Goal: Information Seeking & Learning: Learn about a topic

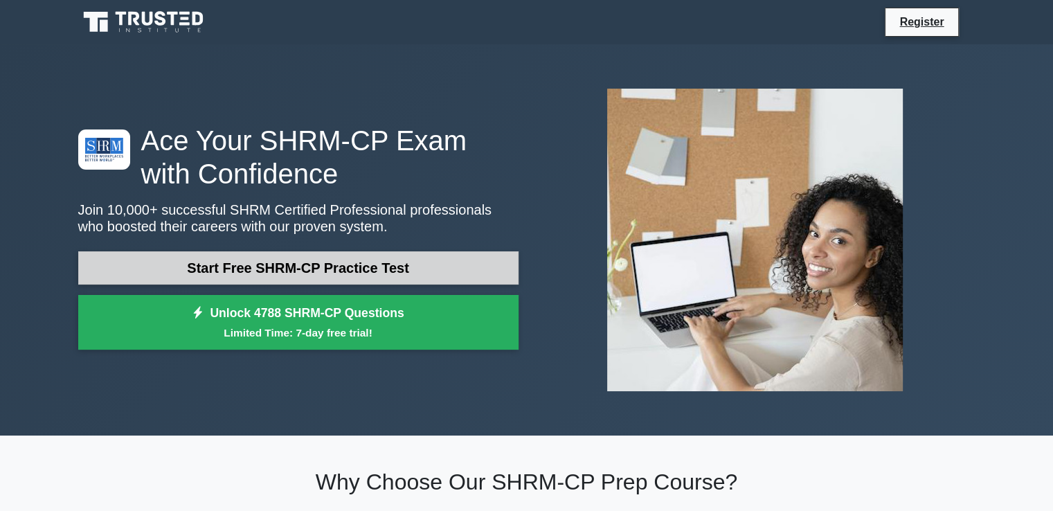
click at [323, 269] on link "Start Free SHRM-CP Practice Test" at bounding box center [298, 267] width 440 height 33
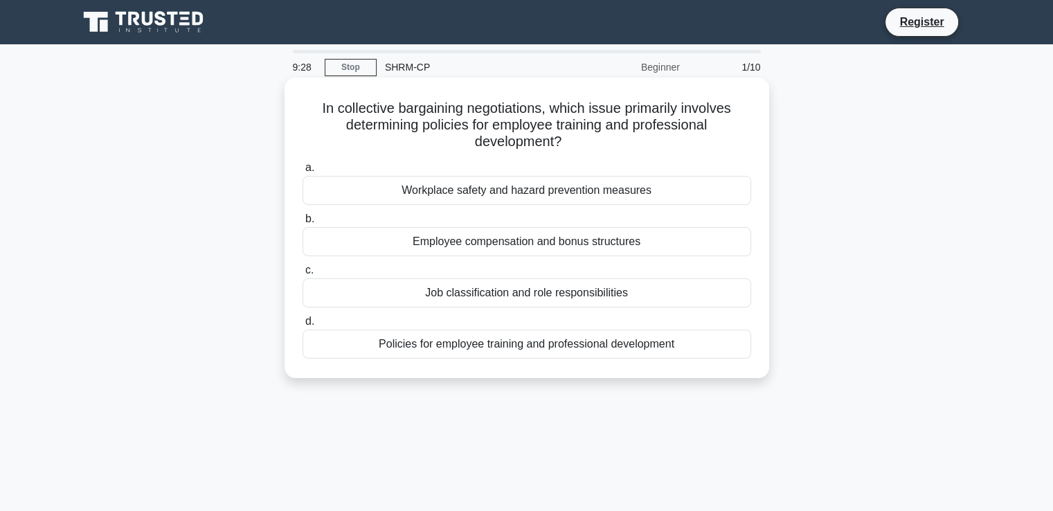
click at [449, 300] on div "Job classification and role responsibilities" at bounding box center [527, 292] width 449 height 29
click at [303, 275] on input "c. Job classification and role responsibilities" at bounding box center [303, 270] width 0 height 9
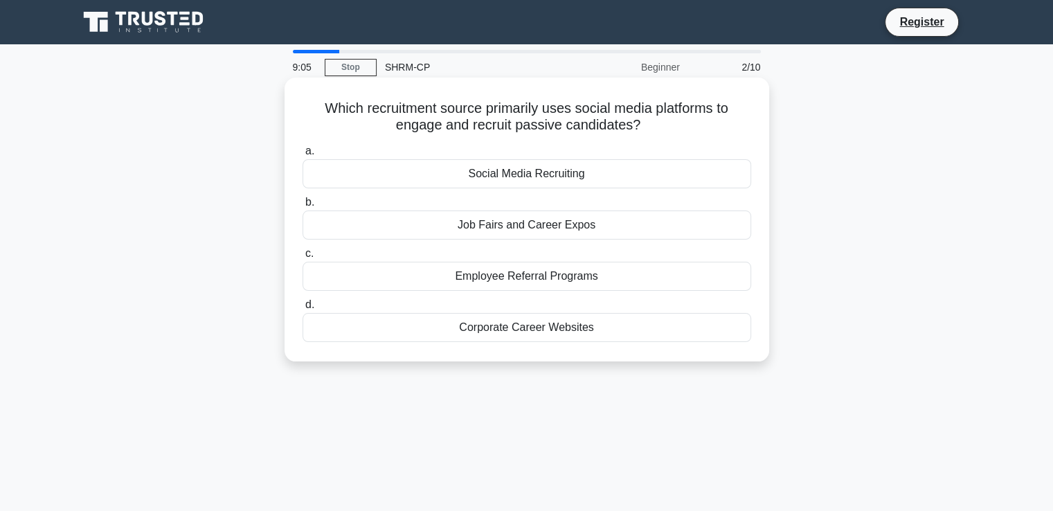
click at [504, 332] on div "Corporate Career Websites" at bounding box center [527, 327] width 449 height 29
click at [303, 309] on input "d. Corporate Career Websites" at bounding box center [303, 304] width 0 height 9
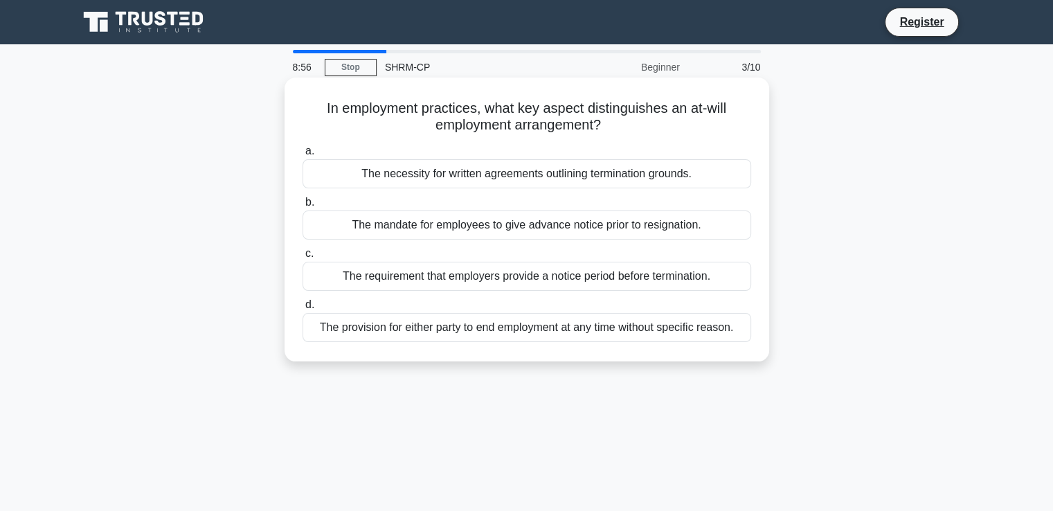
click at [494, 181] on div "The necessity for written agreements outlining termination grounds." at bounding box center [527, 173] width 449 height 29
click at [303, 156] on input "a. The necessity for written agreements outlining termination grounds." at bounding box center [303, 151] width 0 height 9
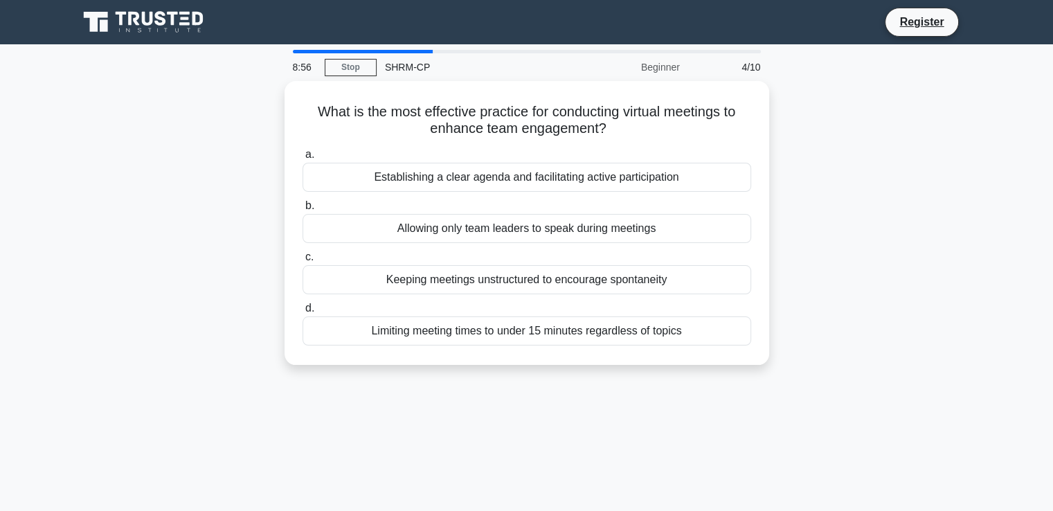
click at [494, 181] on div "Establishing a clear agenda and facilitating active participation" at bounding box center [527, 177] width 449 height 29
click at [303, 159] on input "a. Establishing a clear agenda and facilitating active participation" at bounding box center [303, 154] width 0 height 9
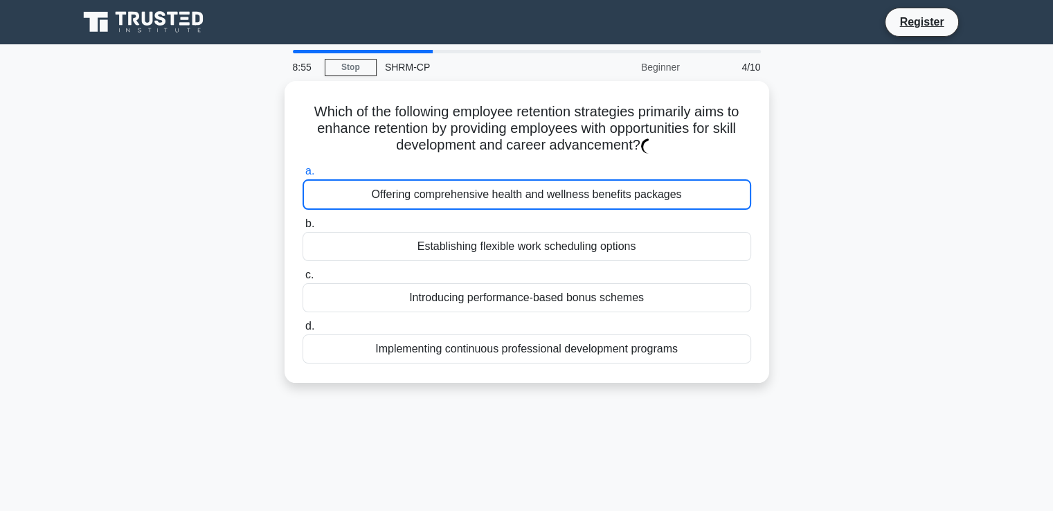
click at [494, 181] on div "Offering comprehensive health and wellness benefits packages" at bounding box center [527, 194] width 449 height 30
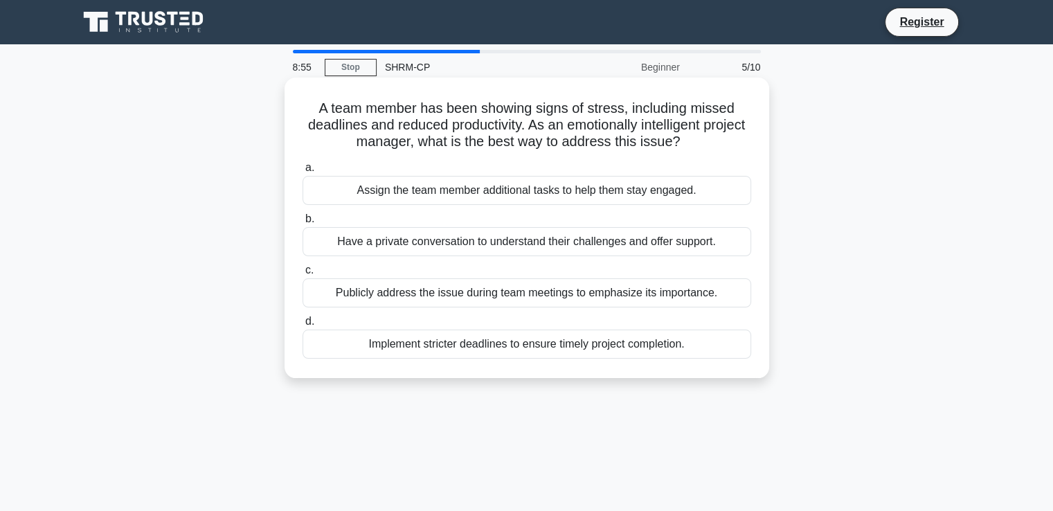
click at [503, 243] on div "Have a private conversation to understand their challenges and offer support." at bounding box center [527, 241] width 449 height 29
click at [303, 224] on input "b. Have a private conversation to understand their challenges and offer support." at bounding box center [303, 219] width 0 height 9
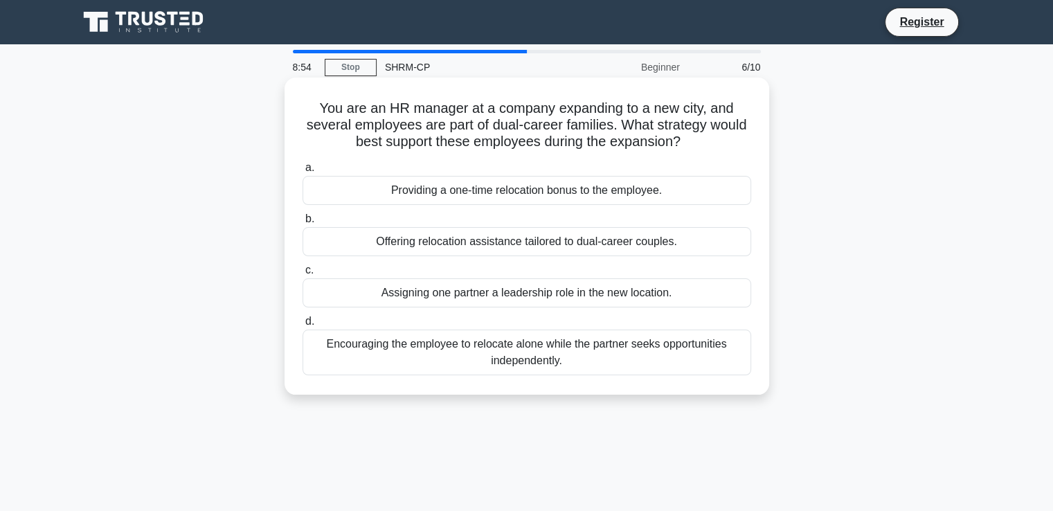
click at [496, 283] on div "Assigning one partner a leadership role in the new location." at bounding box center [527, 292] width 449 height 29
click at [303, 275] on input "c. Assigning one partner a leadership role in the new location." at bounding box center [303, 270] width 0 height 9
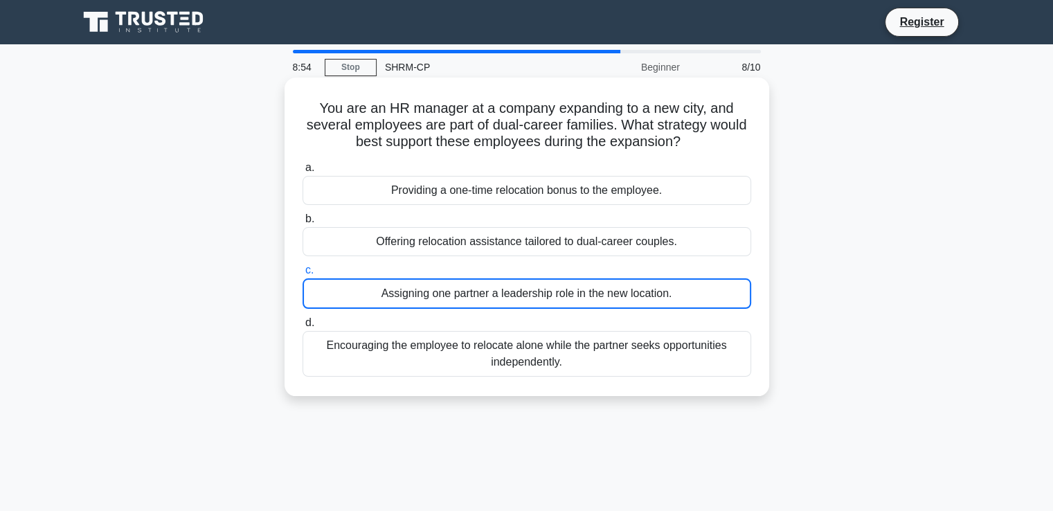
click at [498, 303] on div "Assigning one partner a leadership role in the new location." at bounding box center [527, 293] width 449 height 30
click at [303, 275] on input "c. Assigning one partner a leadership role in the new location." at bounding box center [303, 270] width 0 height 9
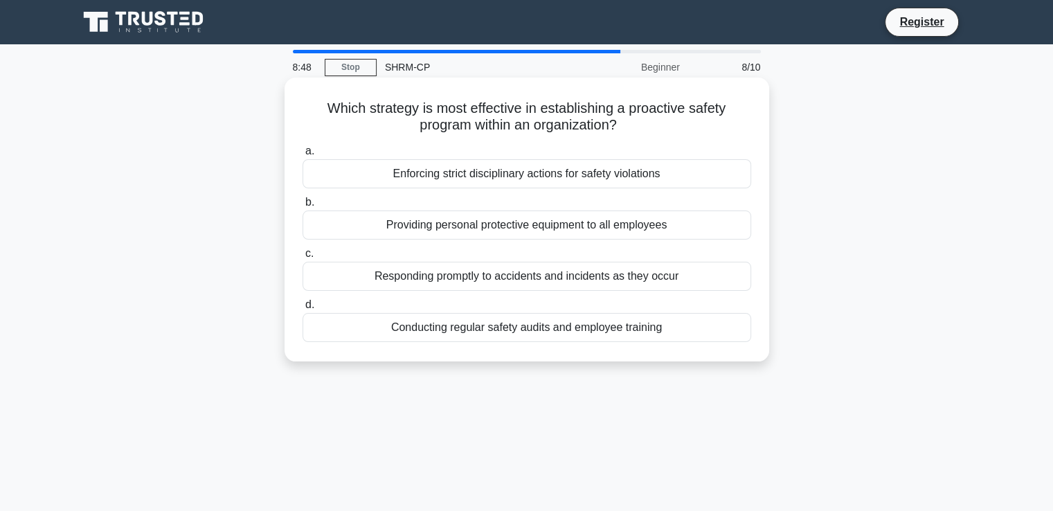
click at [593, 183] on div "Enforcing strict disciplinary actions for safety violations" at bounding box center [527, 173] width 449 height 29
click at [303, 156] on input "a. Enforcing strict disciplinary actions for safety violations" at bounding box center [303, 151] width 0 height 9
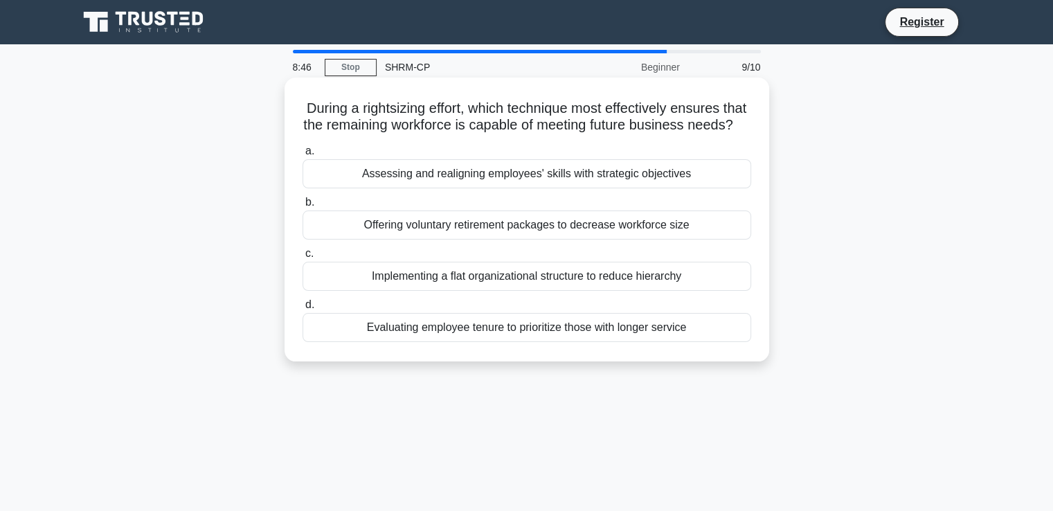
click at [565, 210] on div "a. Assessing and realigning employees' skills with strategic objectives b. Offe…" at bounding box center [526, 242] width 465 height 205
click at [567, 188] on div "Assessing and realigning employees' skills with strategic objectives" at bounding box center [527, 173] width 449 height 29
click at [303, 156] on input "a. Assessing and realigning employees' skills with strategic objectives" at bounding box center [303, 151] width 0 height 9
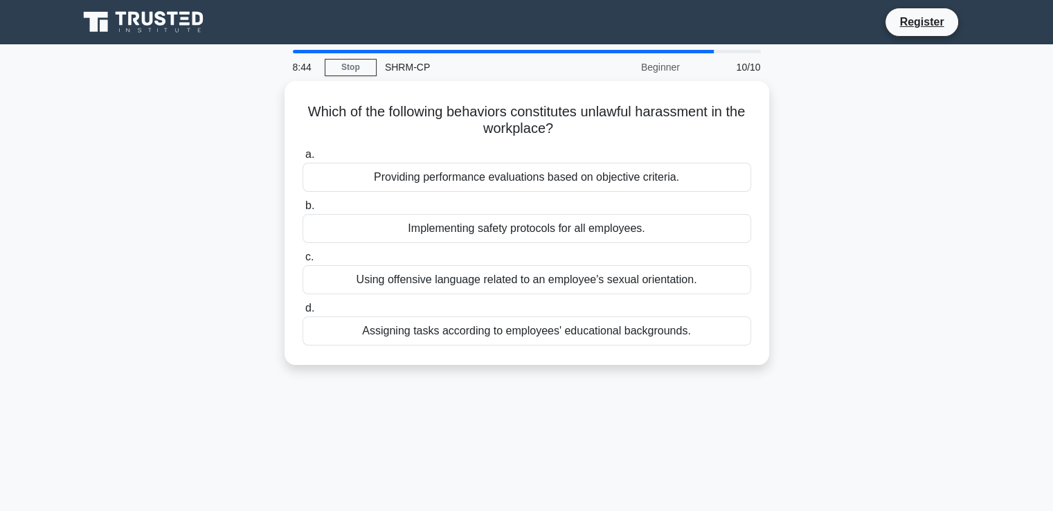
click at [567, 193] on div "a. Providing performance evaluations based on objective criteria. b. Implementi…" at bounding box center [526, 245] width 465 height 205
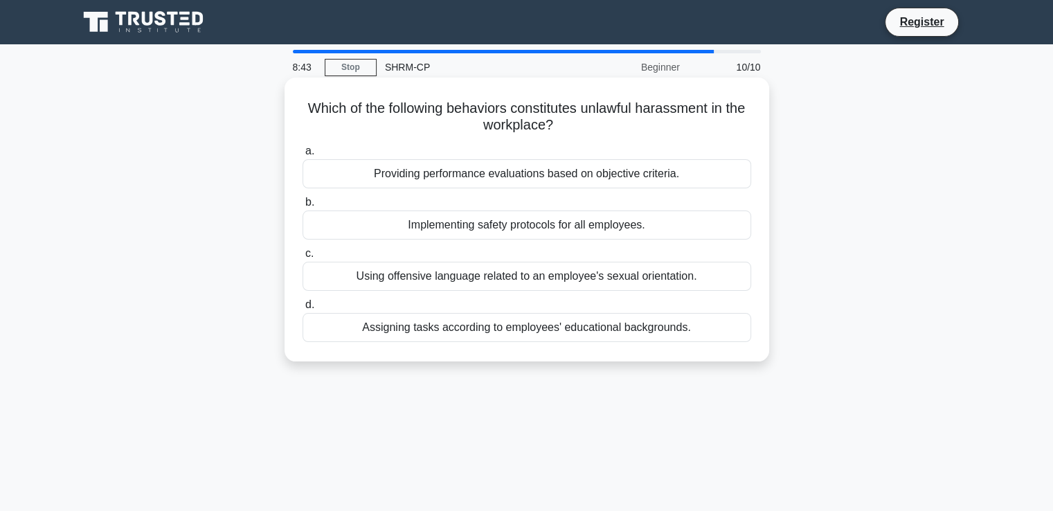
click at [570, 178] on div "Providing performance evaluations based on objective criteria." at bounding box center [527, 173] width 449 height 29
click at [303, 156] on input "a. Providing performance evaluations based on objective criteria." at bounding box center [303, 151] width 0 height 9
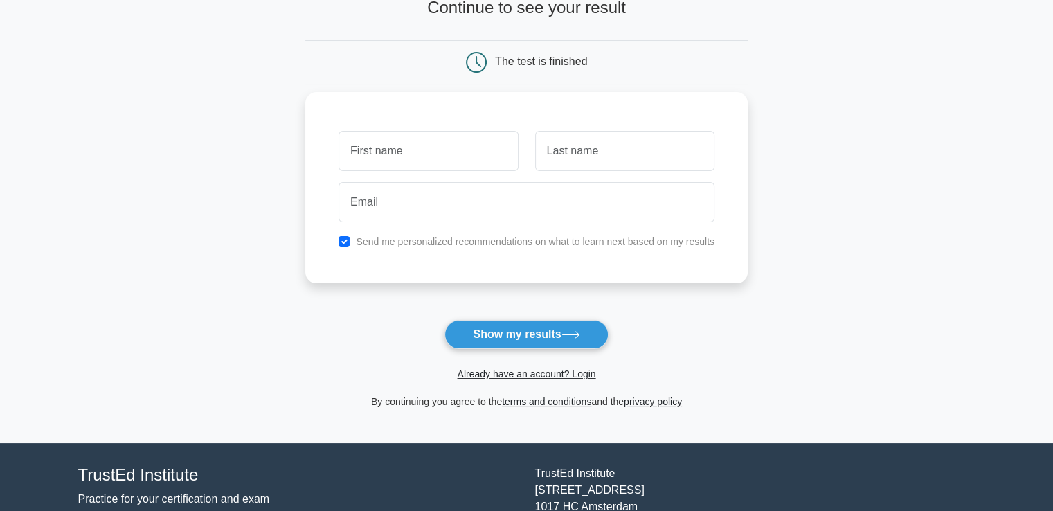
scroll to position [69, 0]
